Goal: Information Seeking & Learning: Learn about a topic

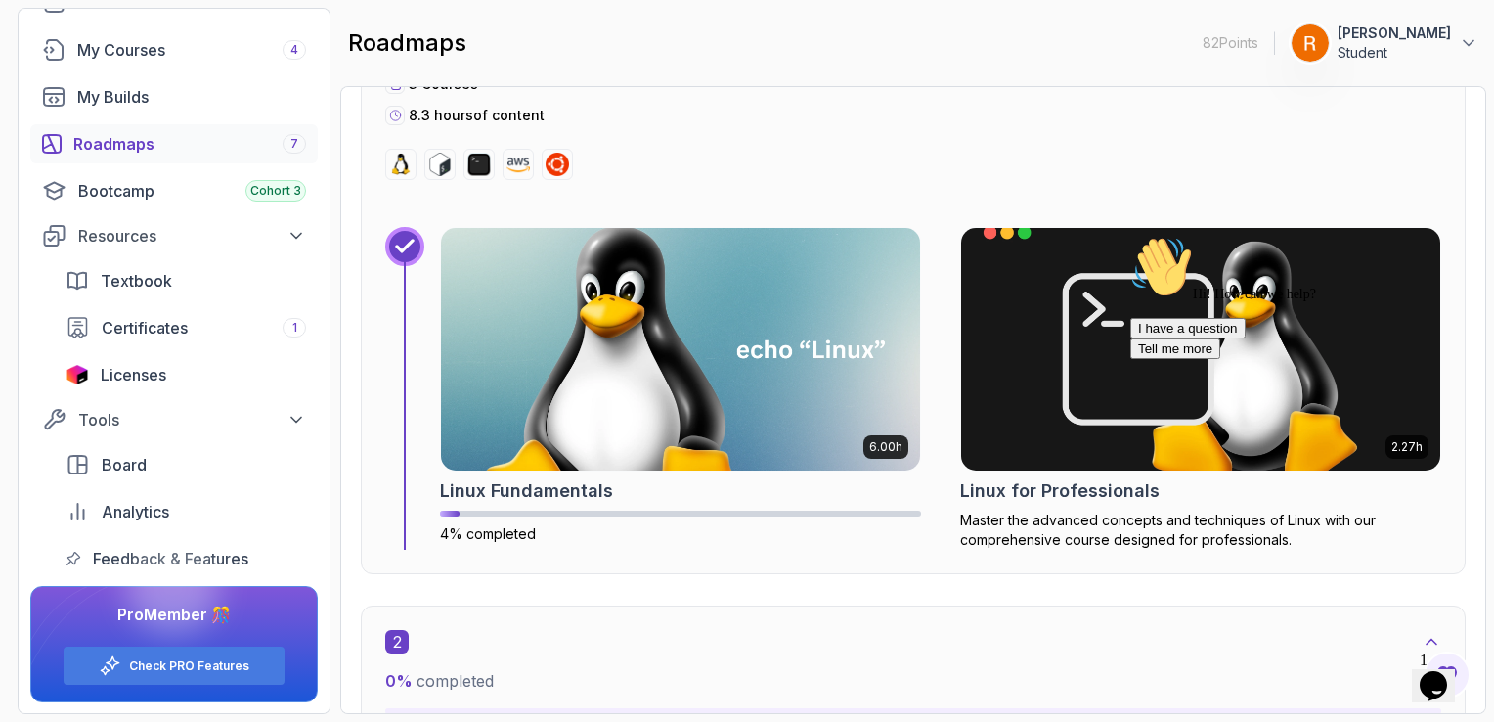
scroll to position [816, 0]
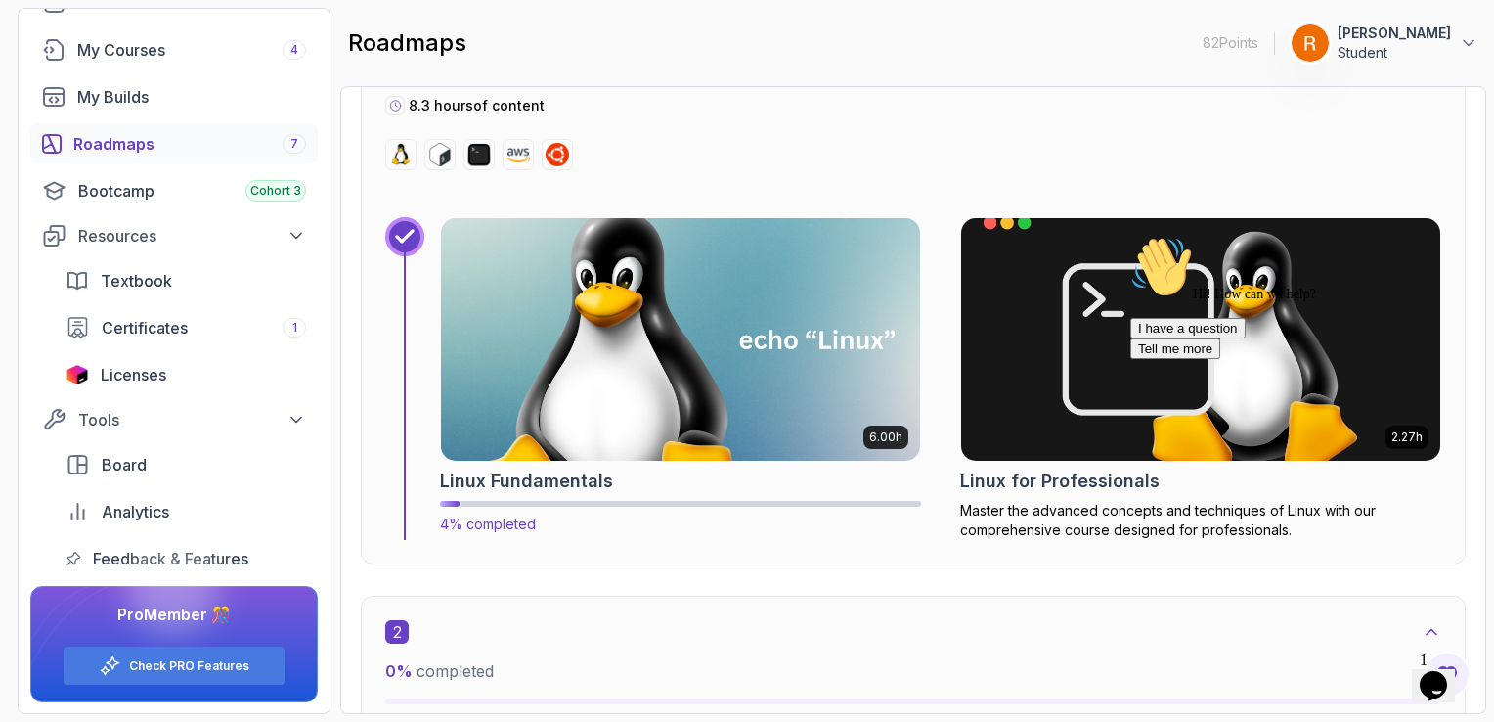
click at [822, 409] on img at bounding box center [681, 339] width 504 height 254
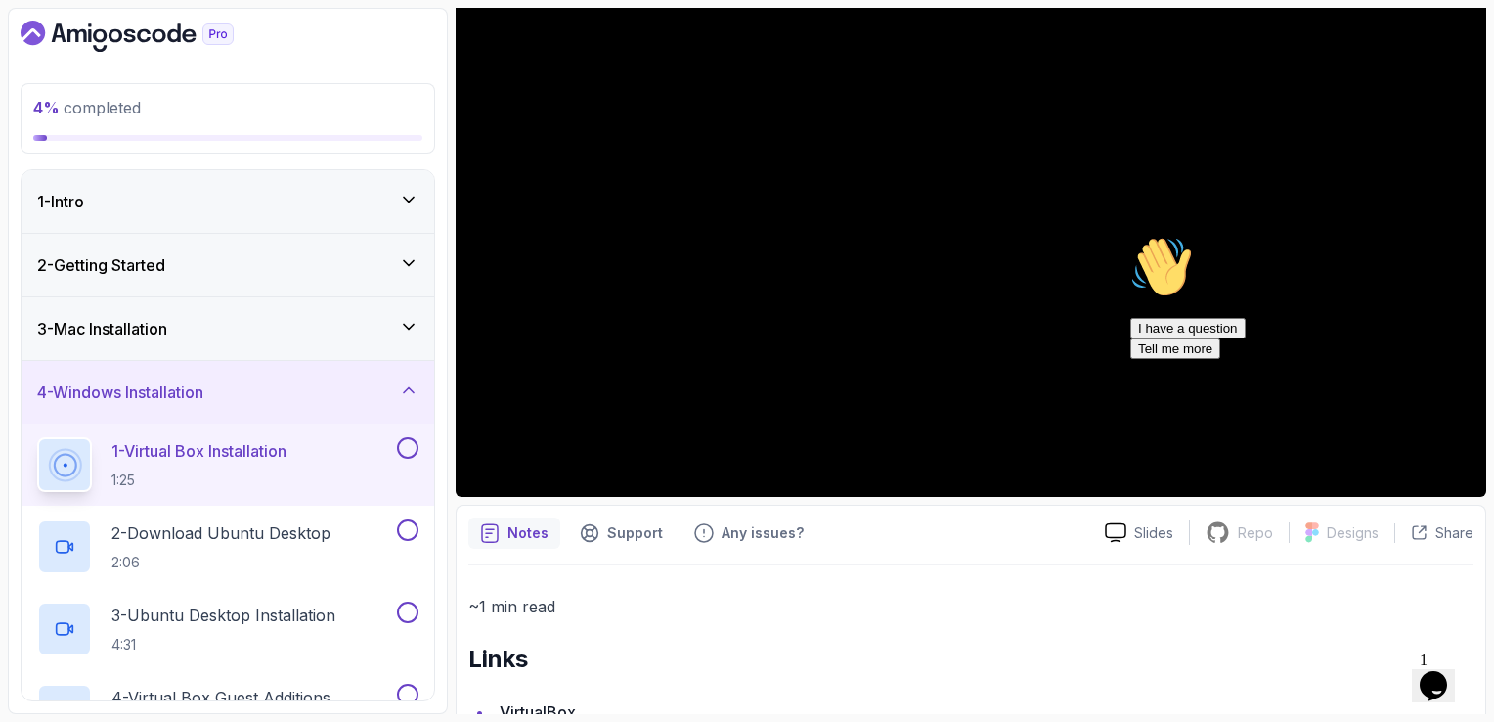
scroll to position [258, 0]
click at [1131, 236] on icon "Chat attention grabber" at bounding box center [1131, 236] width 0 height 0
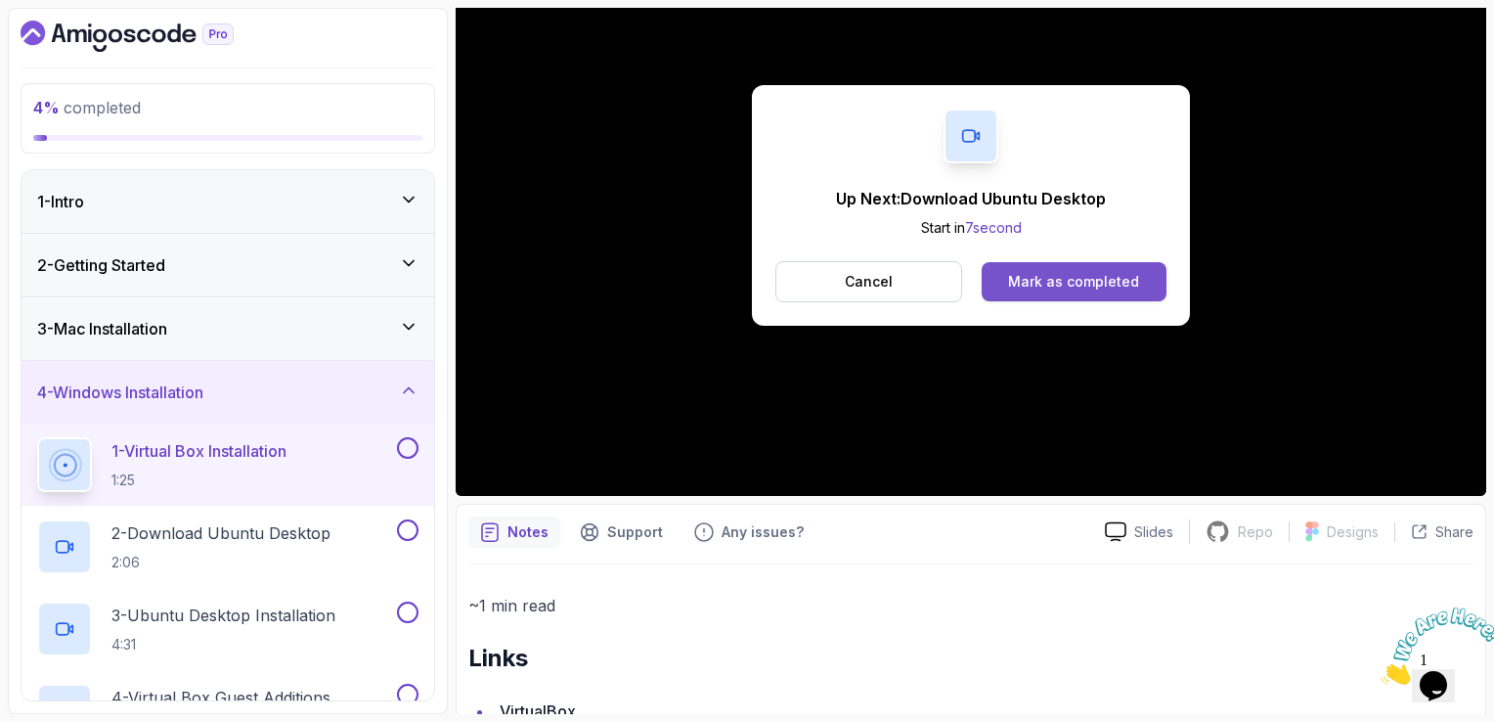
click at [1099, 280] on div "Mark as completed" at bounding box center [1073, 282] width 131 height 20
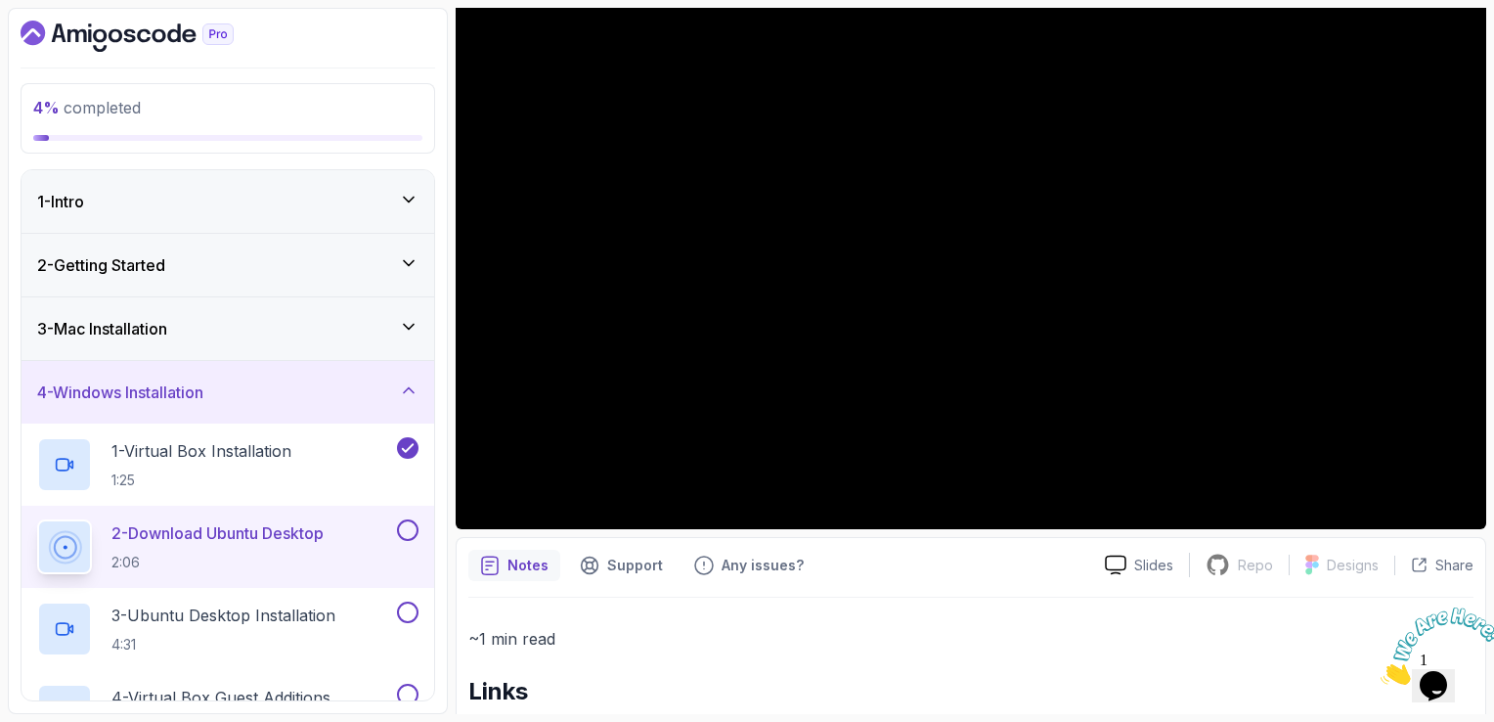
scroll to position [223, 0]
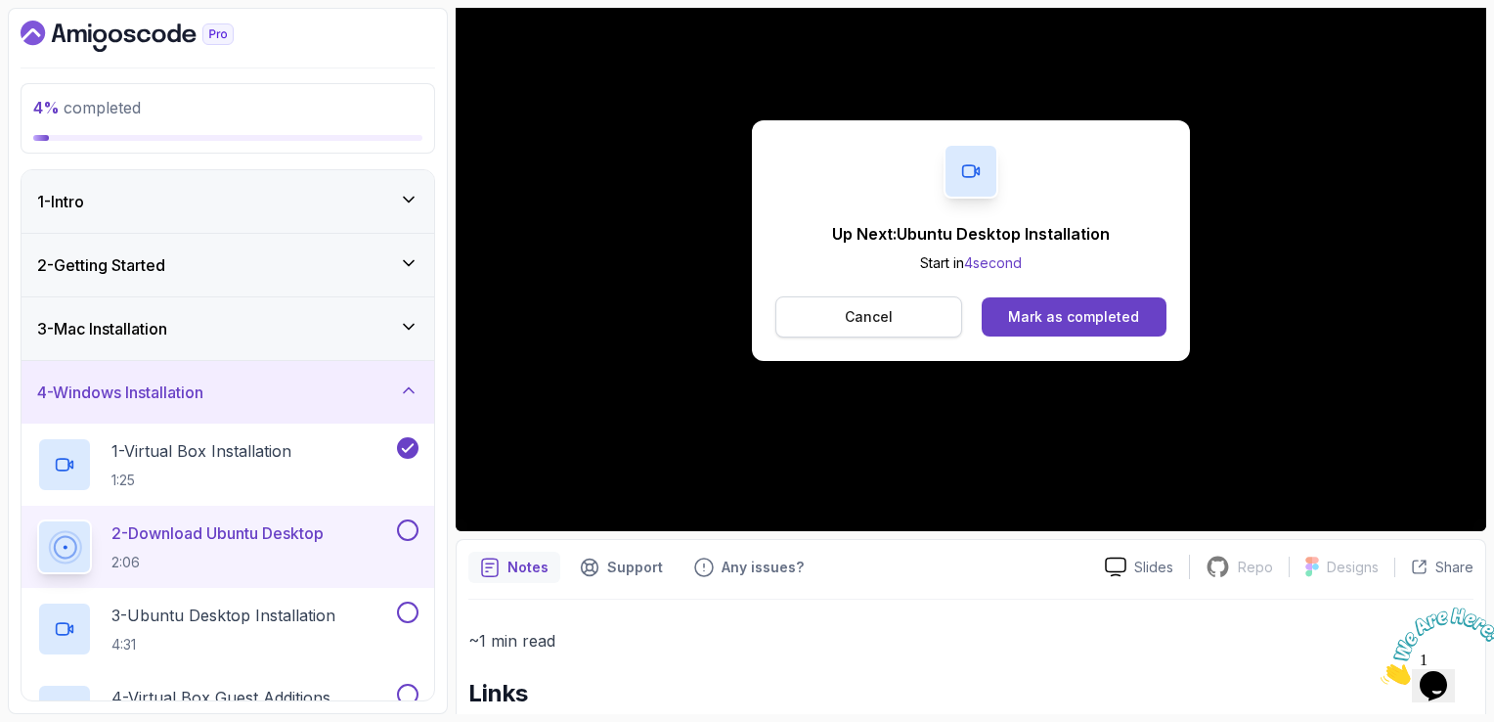
click at [840, 305] on button "Cancel" at bounding box center [869, 316] width 187 height 41
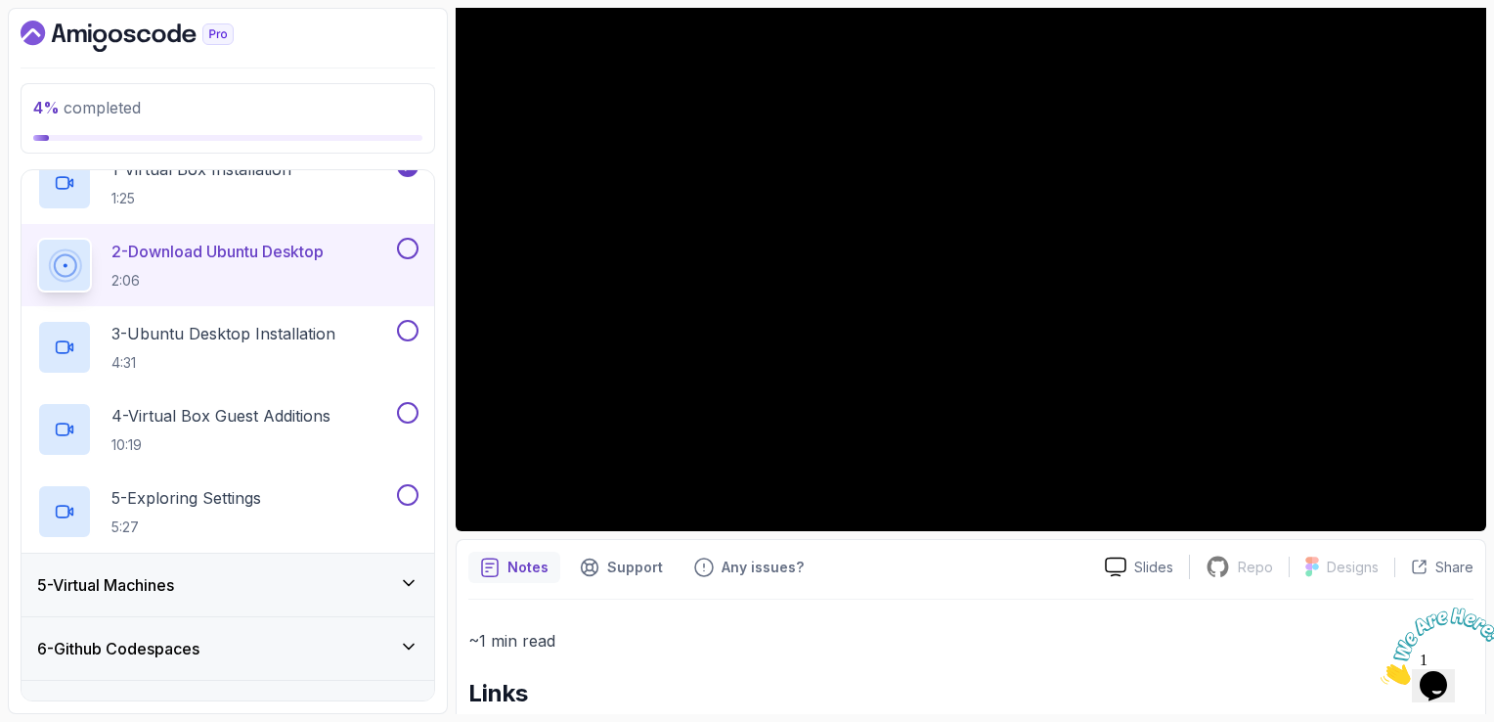
scroll to position [282, 0]
